Goal: Communication & Community: Connect with others

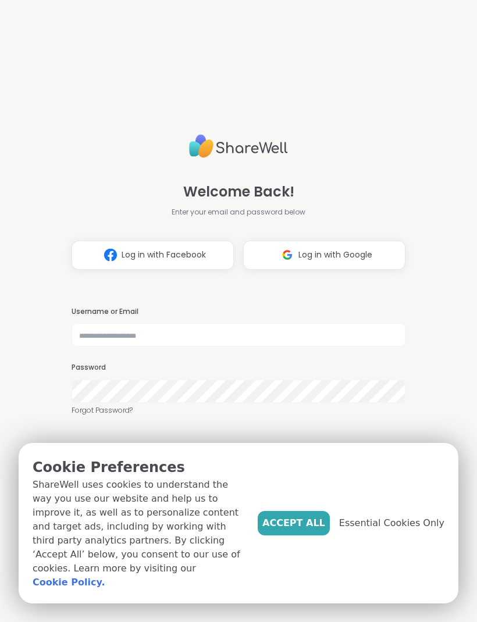
click at [124, 353] on div "Username or Email Password Forgot Password?" at bounding box center [239, 361] width 334 height 109
click at [119, 343] on input "text" at bounding box center [239, 334] width 334 height 23
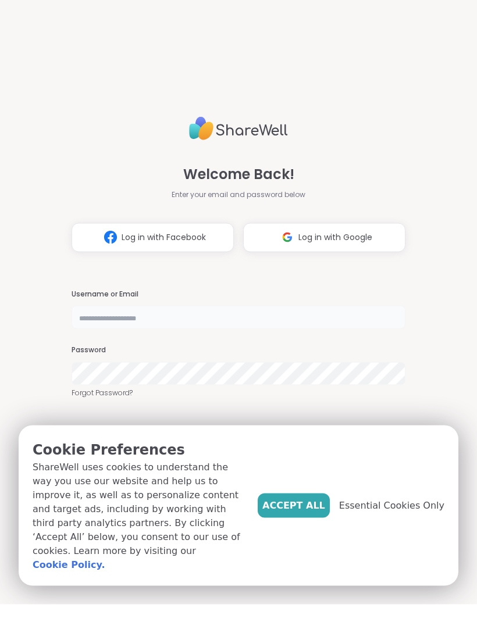
click at [151, 325] on input "text" at bounding box center [239, 334] width 334 height 23
type input "**********"
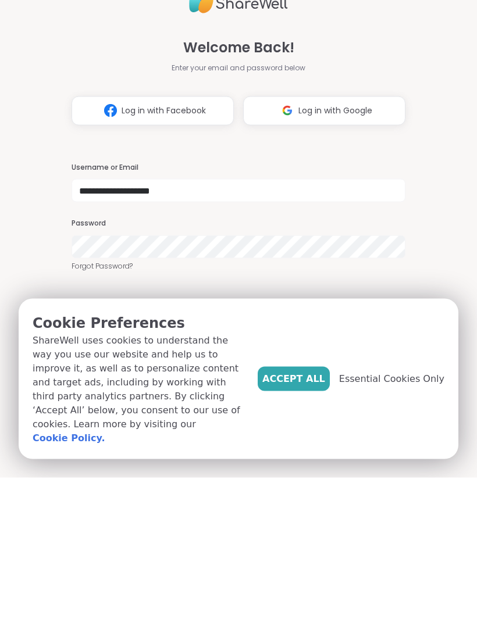
click at [305, 517] on span "Accept All" at bounding box center [293, 524] width 63 height 14
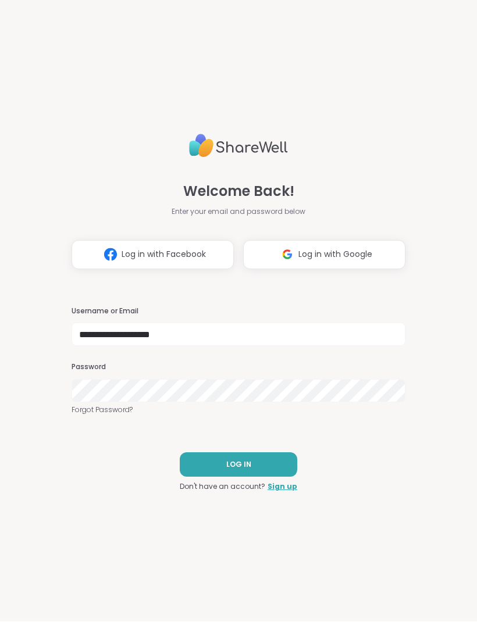
click at [247, 469] on span "LOG IN" at bounding box center [238, 465] width 25 height 10
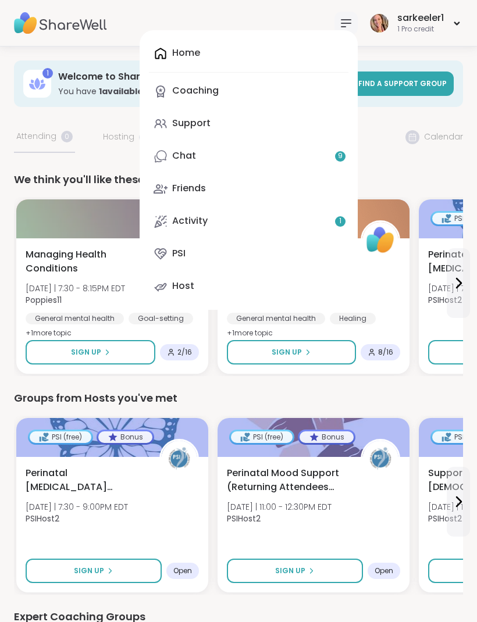
click at [184, 157] on div "Chat 9" at bounding box center [184, 156] width 24 height 13
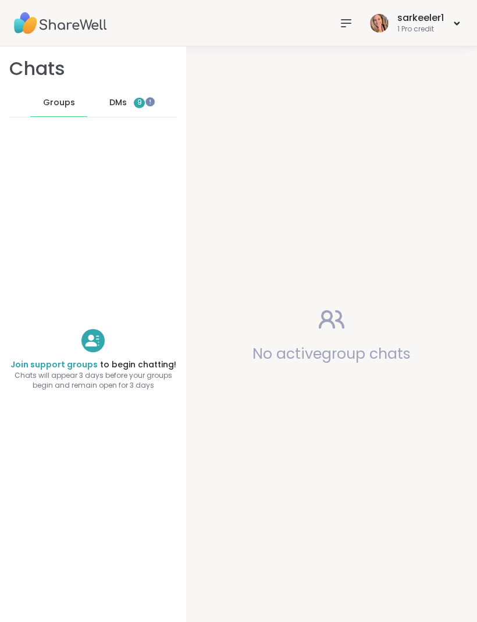
click at [122, 106] on span "DMs" at bounding box center [117, 103] width 17 height 12
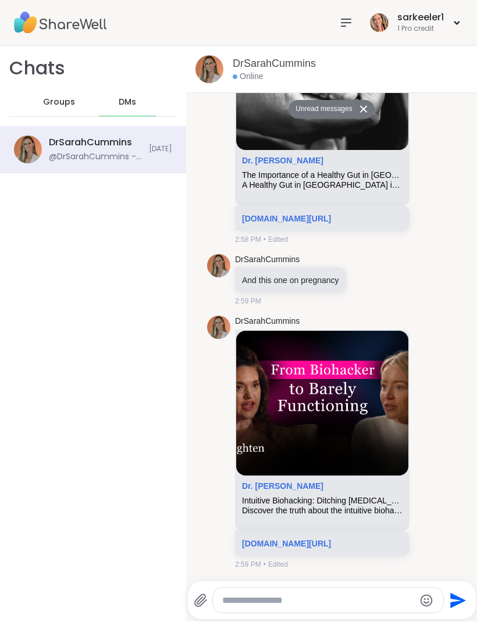
scroll to position [3032, 0]
click at [253, 540] on link "[DOMAIN_NAME][URL]" at bounding box center [286, 544] width 89 height 9
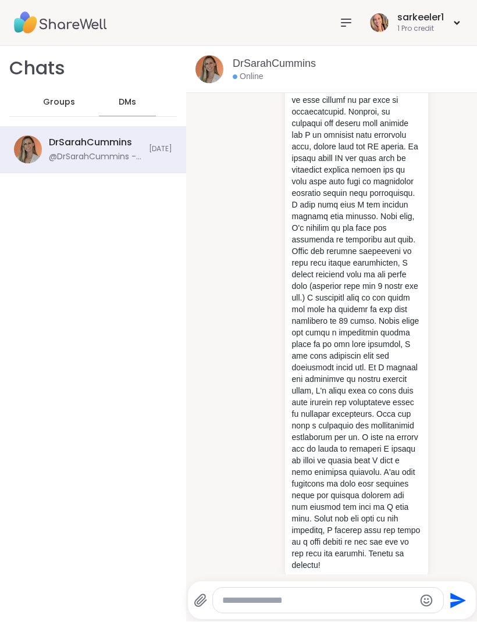
scroll to position [0, 0]
